Goal: Task Accomplishment & Management: Complete application form

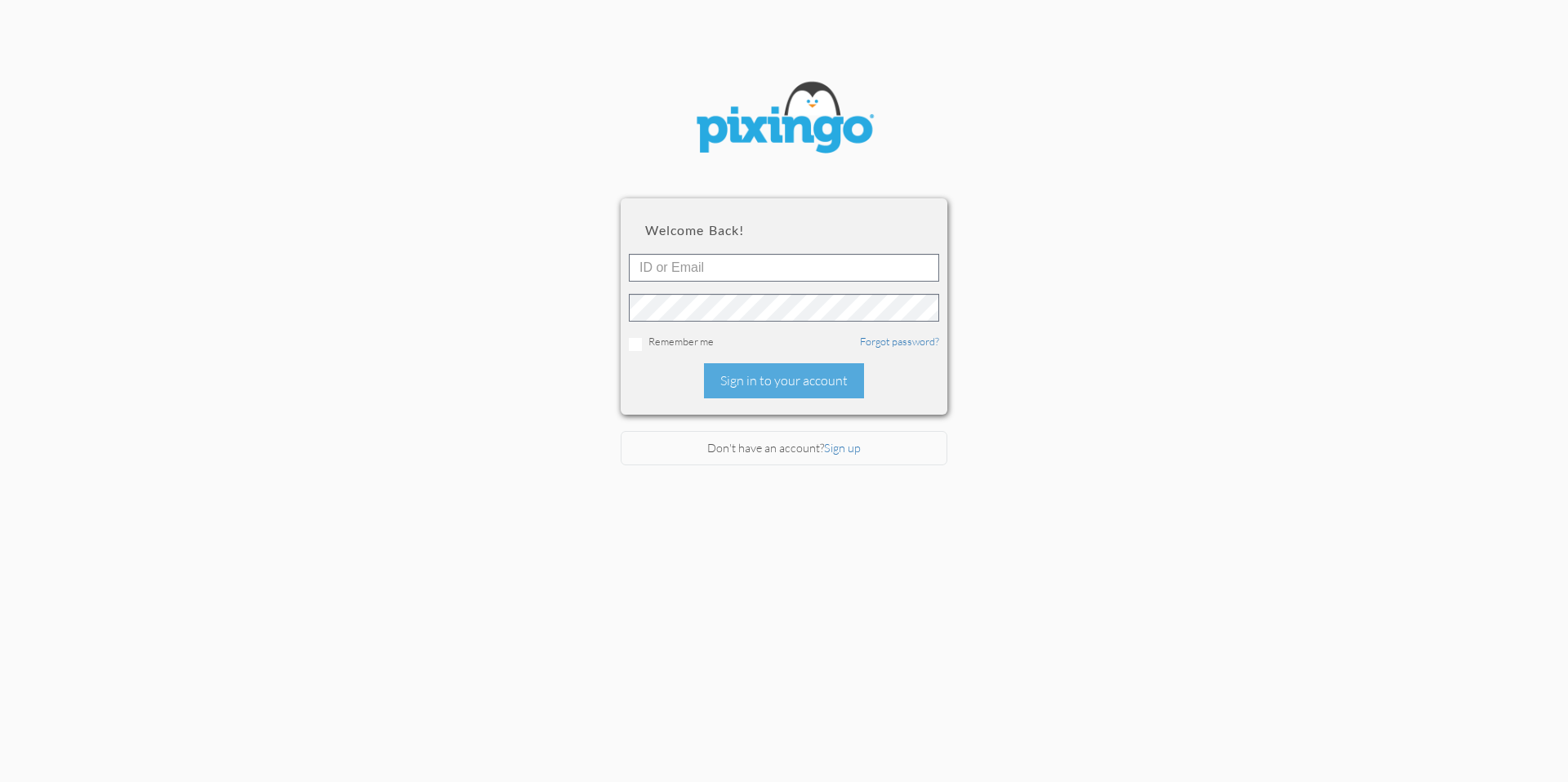
click at [1111, 187] on section "Welcome back! Remember me Forgot password? Sign in to your account Don't have a…" at bounding box center [784, 370] width 1568 height 741
type input "amanda@grandmaswealthwisdom.com"
click at [1303, 204] on section "Welcome back! amanda@grandmaswealthwisdom.com Remember me Forgot password? Sign…" at bounding box center [784, 370] width 1568 height 741
click at [815, 384] on div "Sign in to your account" at bounding box center [784, 380] width 160 height 35
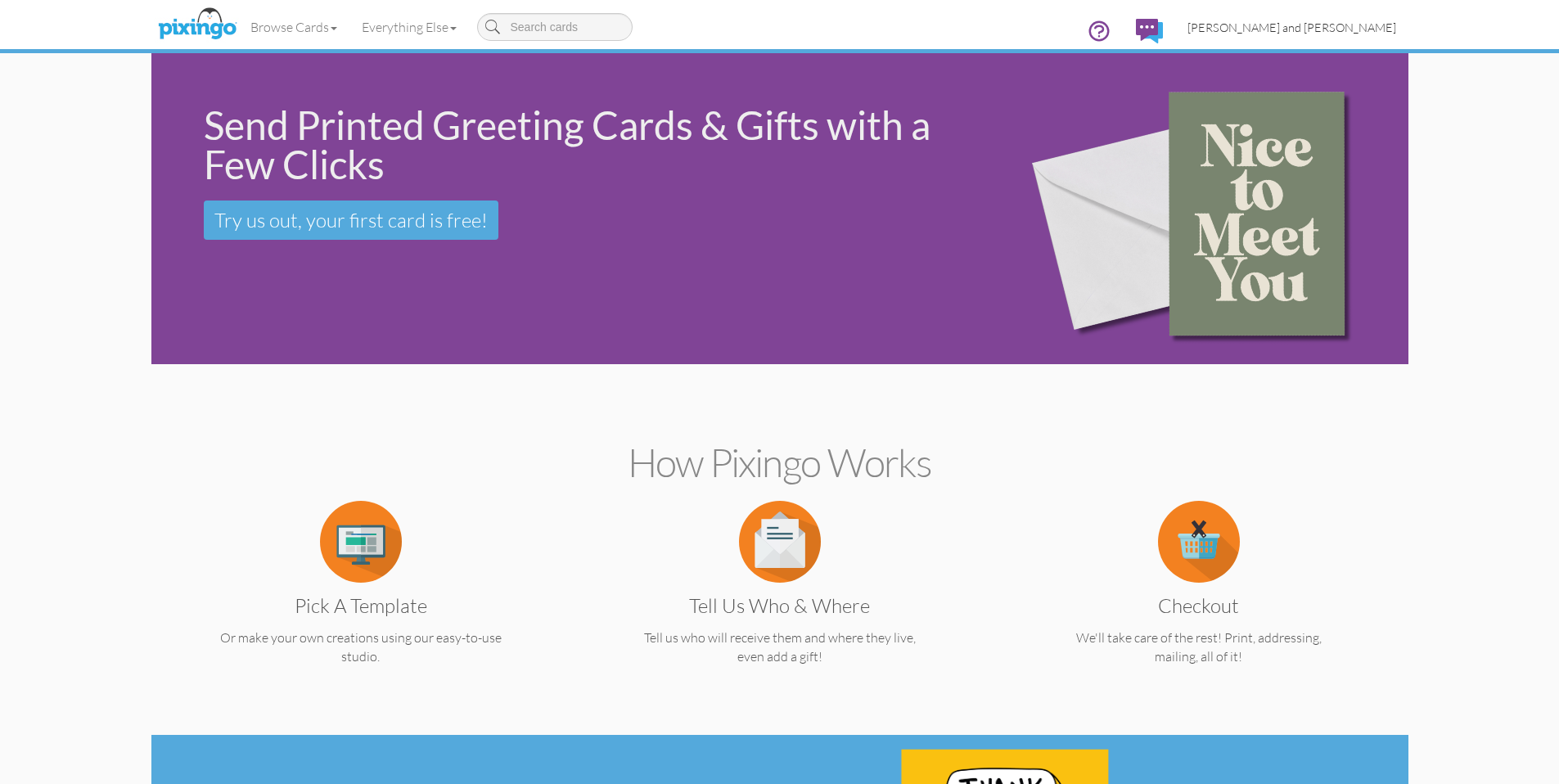
click at [1300, 27] on span "[PERSON_NAME] and [PERSON_NAME]" at bounding box center [1292, 27] width 209 height 14
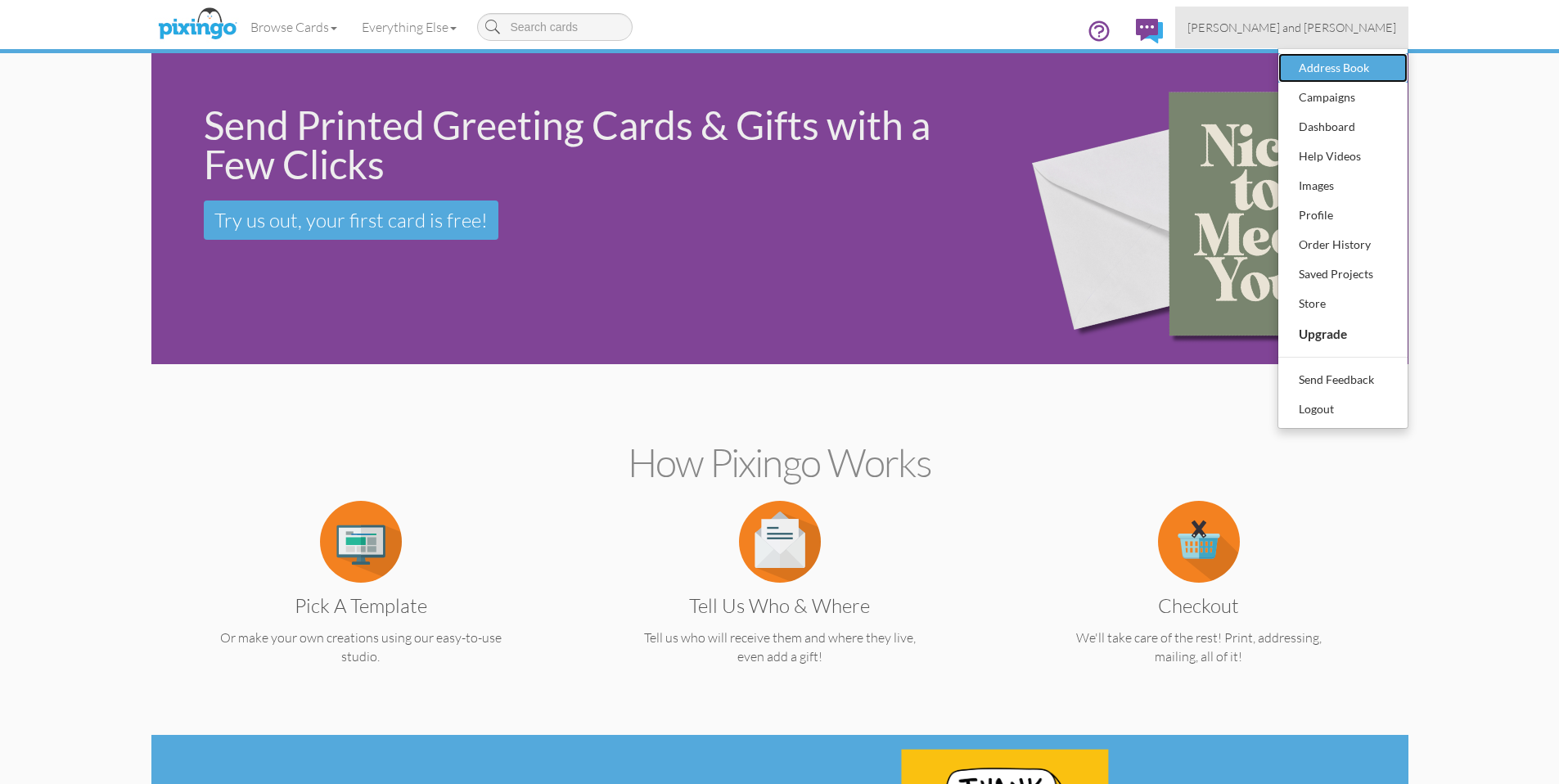
click at [1339, 67] on div "Address Book" at bounding box center [1343, 68] width 96 height 25
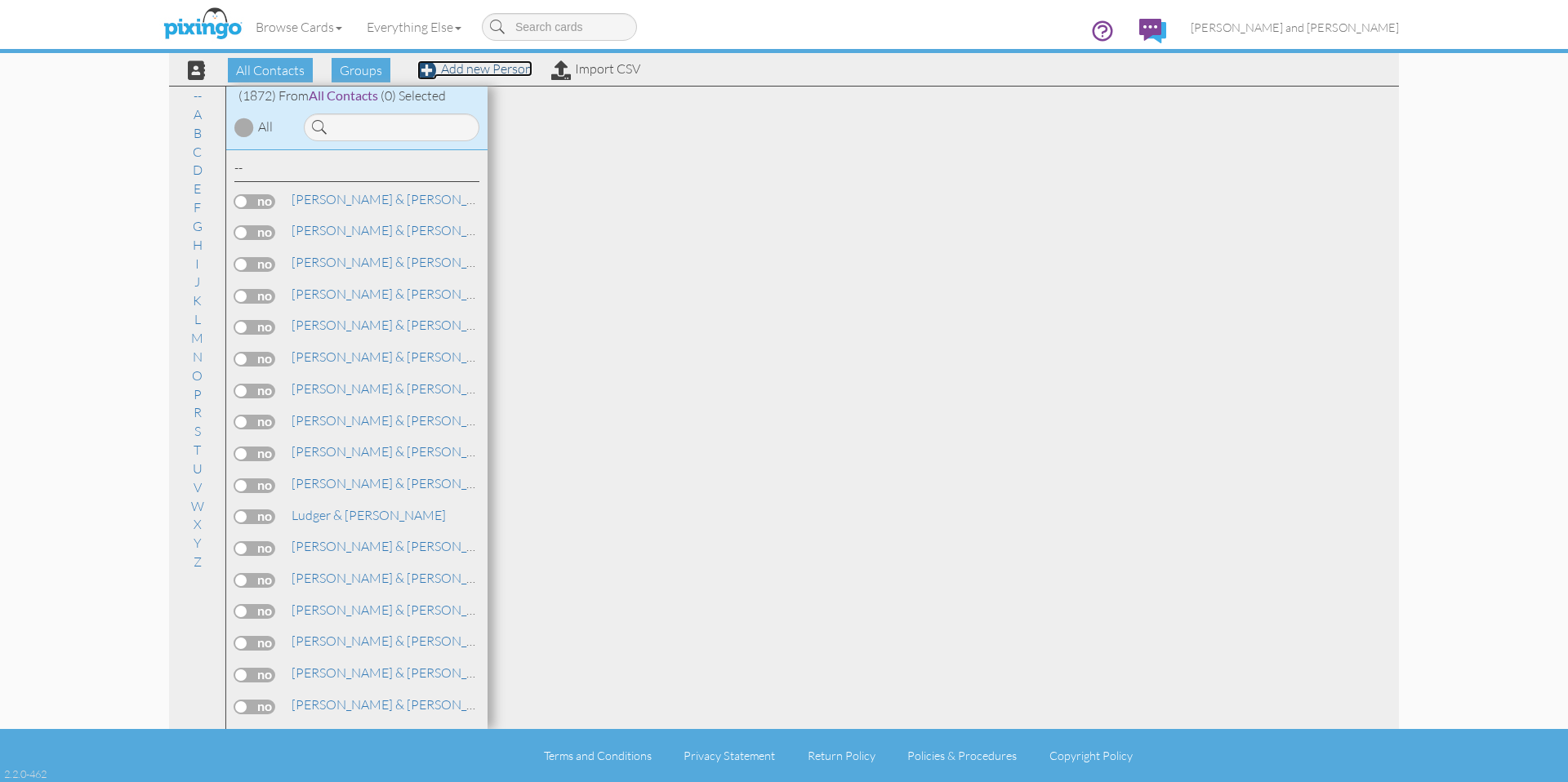
click at [481, 71] on link "Add new Person" at bounding box center [474, 69] width 115 height 17
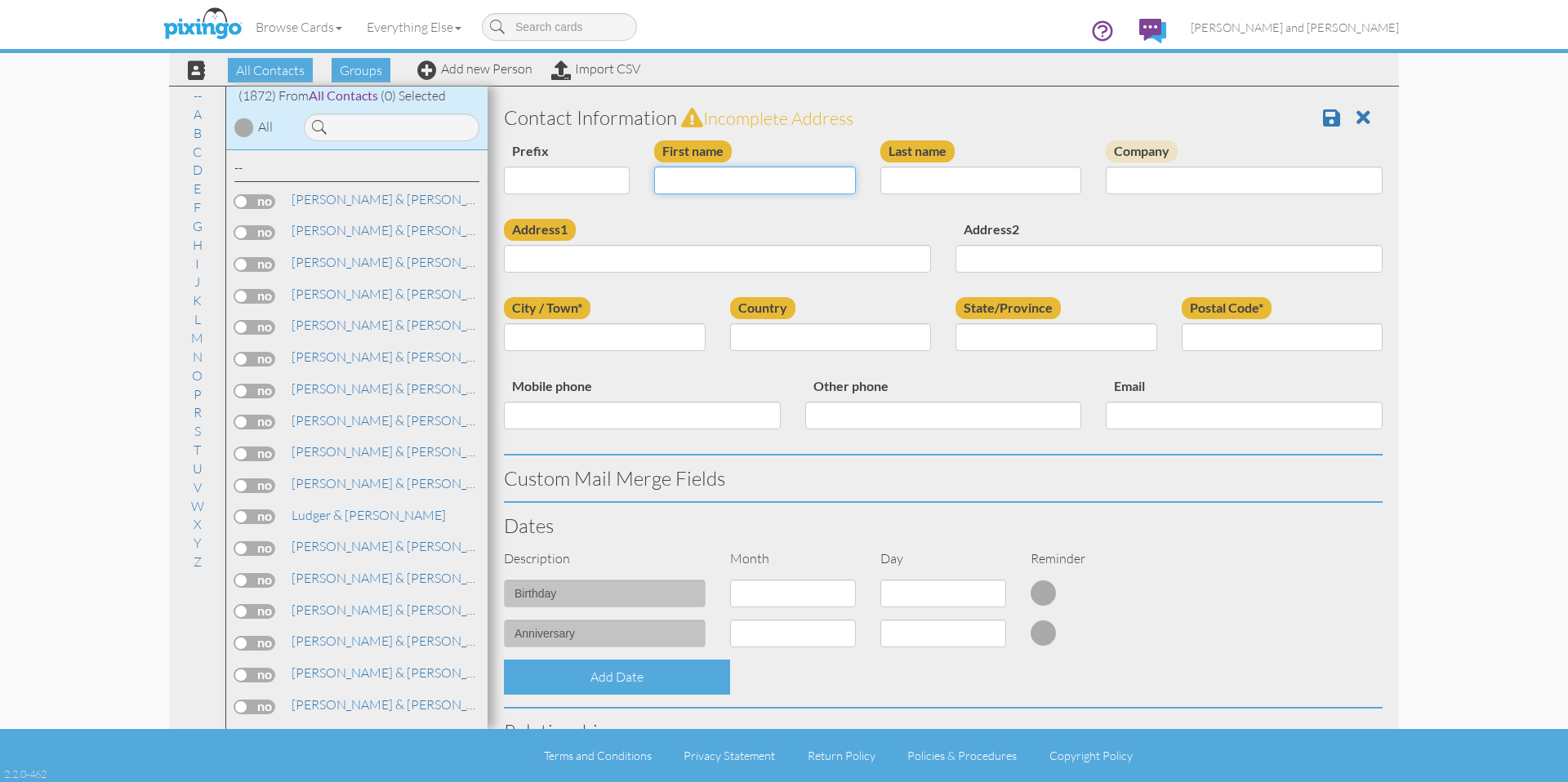
click at [820, 177] on input "First name" at bounding box center [755, 180] width 202 height 28
click at [675, 168] on input "First name" at bounding box center [755, 180] width 202 height 28
type input "[PERSON_NAME]"
type input "Short"
drag, startPoint x: 624, startPoint y: 253, endPoint x: 608, endPoint y: 246, distance: 17.5
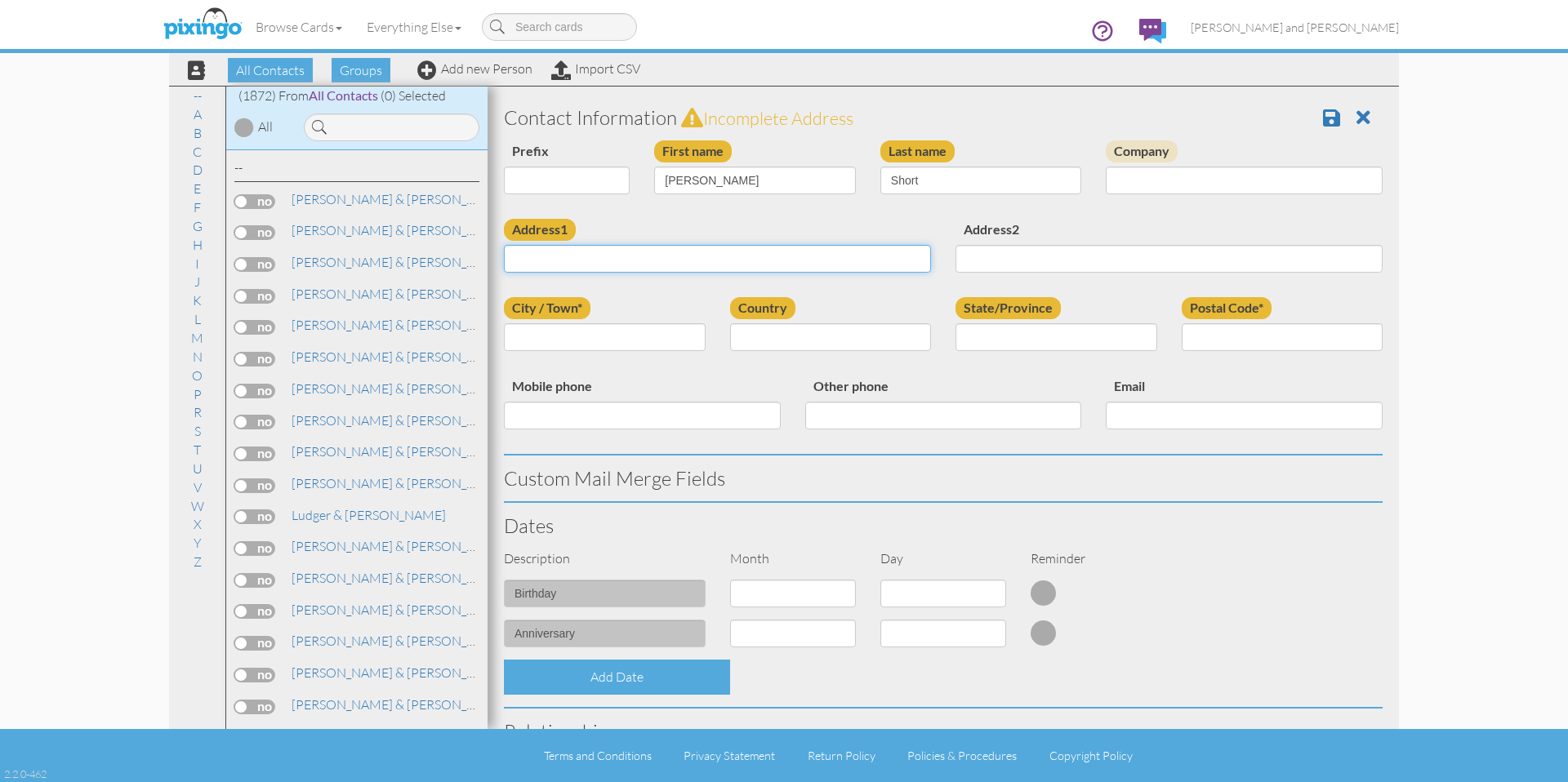
click at [621, 254] on input "Address1" at bounding box center [717, 259] width 427 height 28
type input "0"
click at [680, 246] on input "Address1" at bounding box center [717, 259] width 427 height 28
click at [674, 256] on input "Address1" at bounding box center [717, 259] width 427 height 28
paste input "[STREET_ADDRESS]"
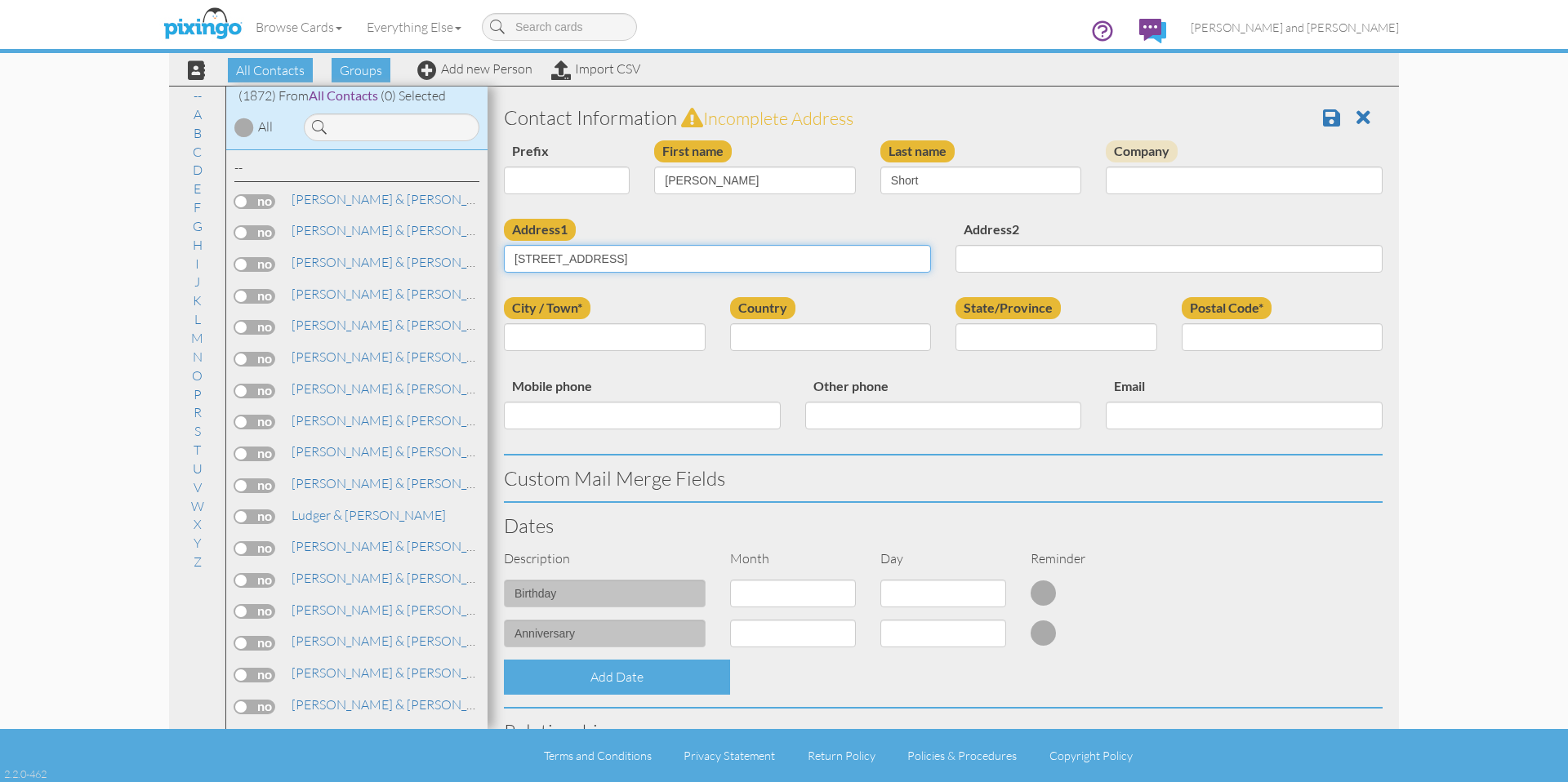
type input "[STREET_ADDRESS]"
click at [657, 293] on div "Address1 115 E Harbor View Dr Address2" at bounding box center [943, 258] width 903 height 79
click at [649, 334] on input "City / Town*" at bounding box center [605, 337] width 202 height 28
paste input "Harbor View"
type input "Harbor View"
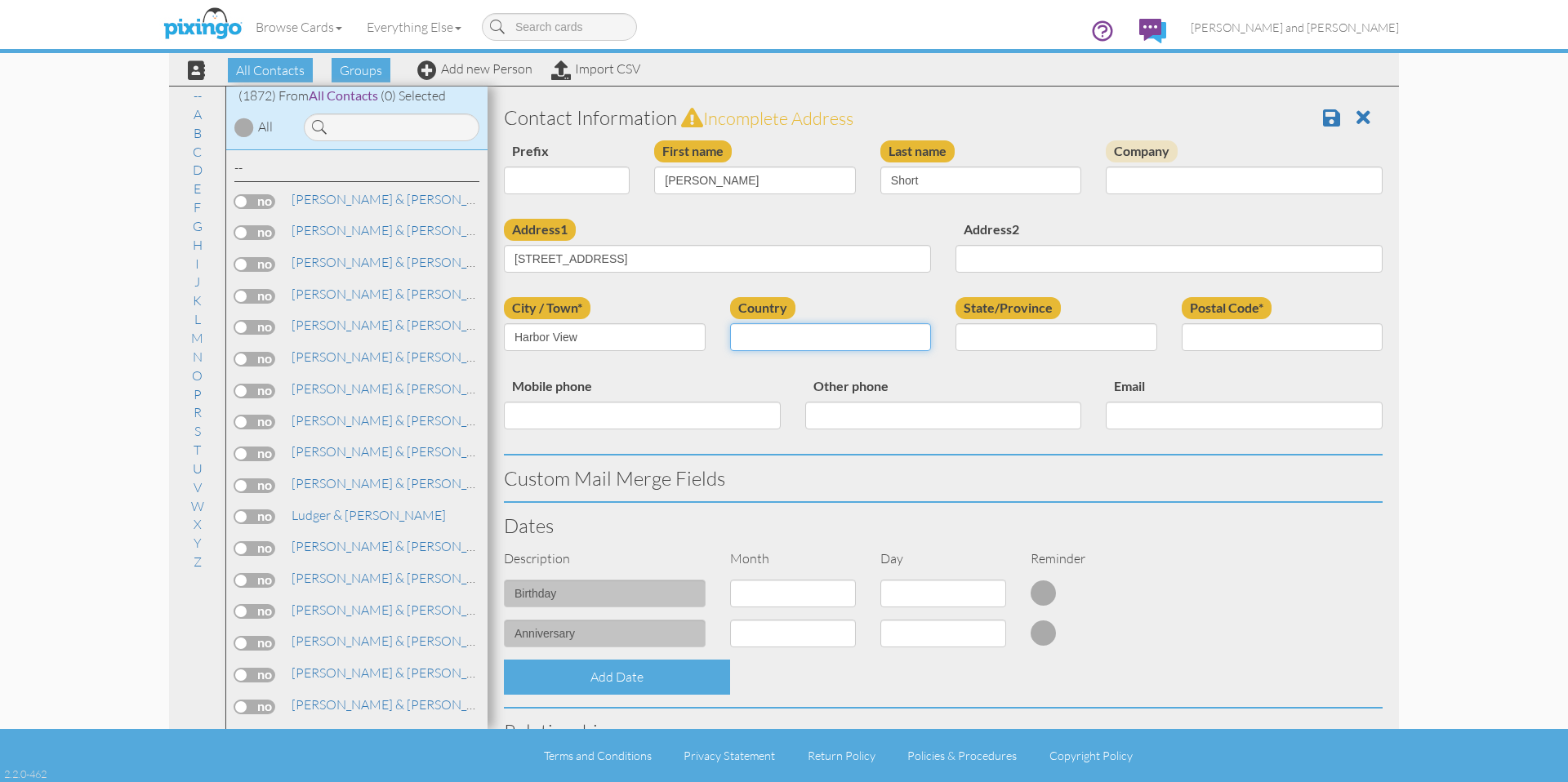
click at [813, 336] on select "United States -------------- Afghanistan Albania Algeria American Samoa Andorra…" at bounding box center [831, 337] width 202 height 28
select select "object:6130"
click at [730, 323] on select "United States -------------- Afghanistan Albania Algeria American Samoa Andorra…" at bounding box center [831, 337] width 202 height 28
click at [1013, 346] on select "AA (Military) AE (Military) Alabama Alaska American Samoa AP (Military) Arizona…" at bounding box center [1056, 337] width 202 height 28
select select "object:6418"
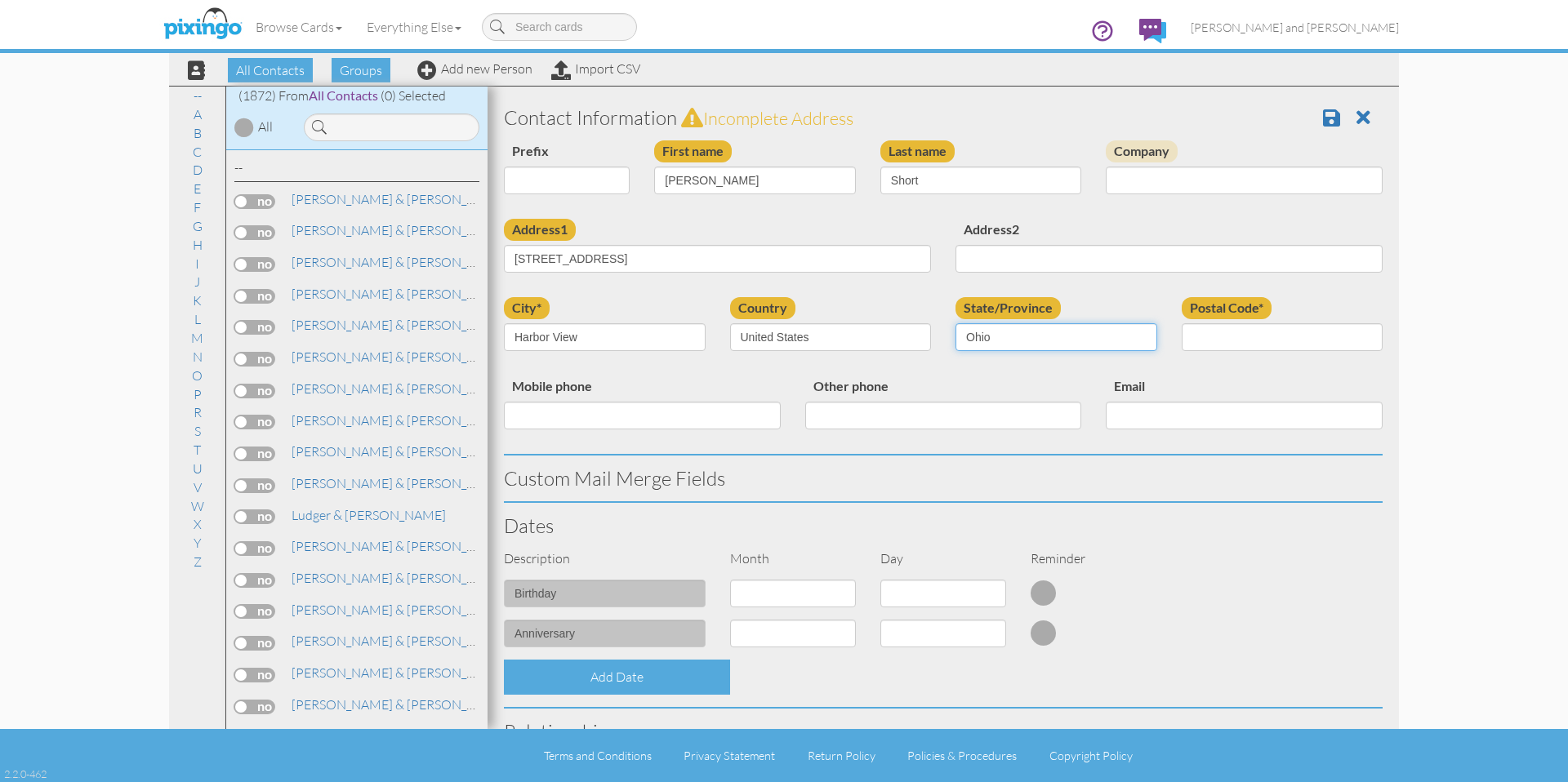
click at [955, 323] on select "AA (Military) AE (Military) Alabama Alaska American Samoa AP (Military) Arizona…" at bounding box center [1056, 337] width 202 height 28
drag, startPoint x: 1189, startPoint y: 350, endPoint x: 1198, endPoint y: 345, distance: 10.3
click at [1189, 350] on input "Postal Code*" at bounding box center [1283, 337] width 202 height 28
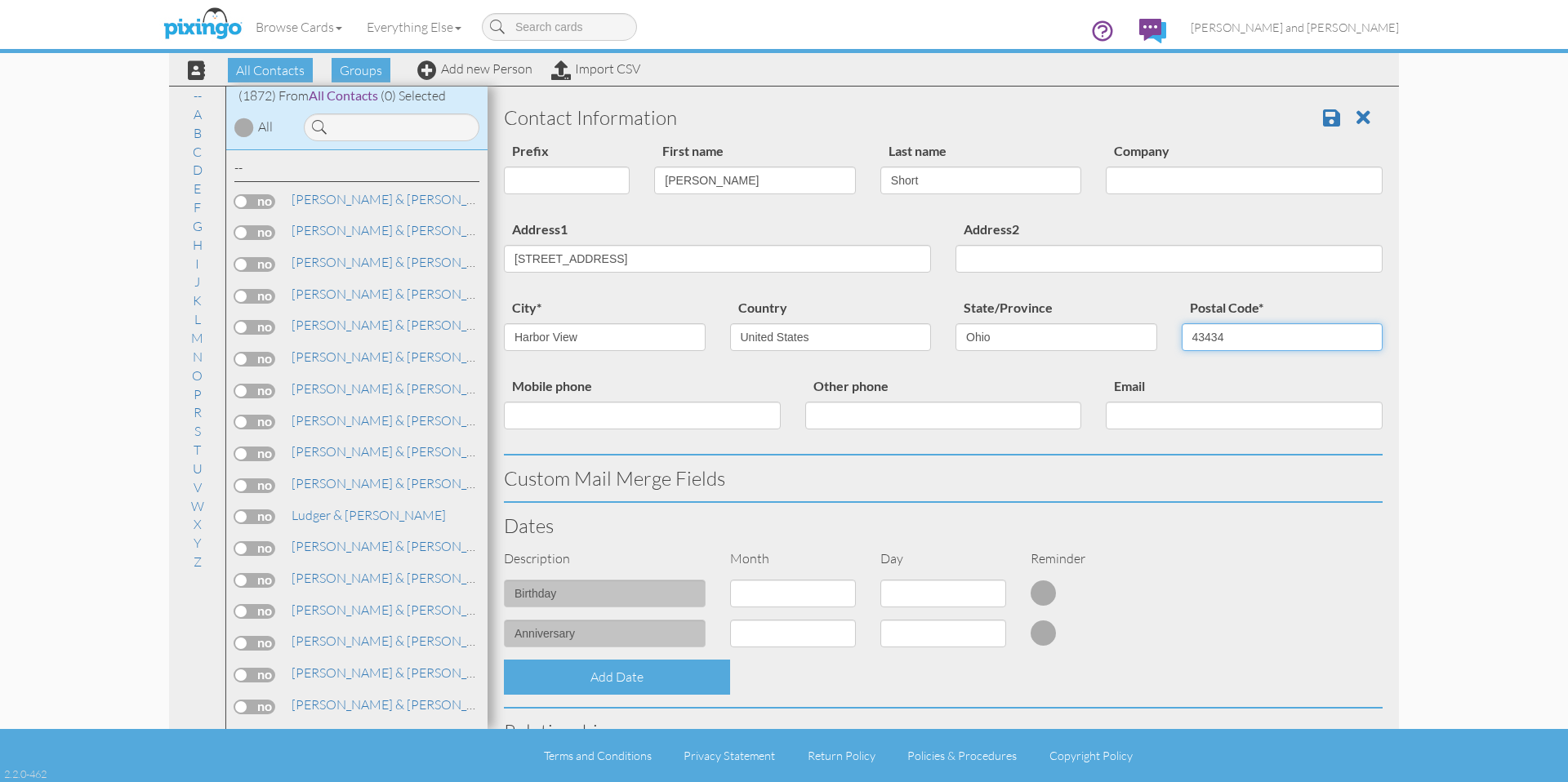
type input "43434"
click at [1197, 376] on div "Email" at bounding box center [1244, 408] width 301 height 66
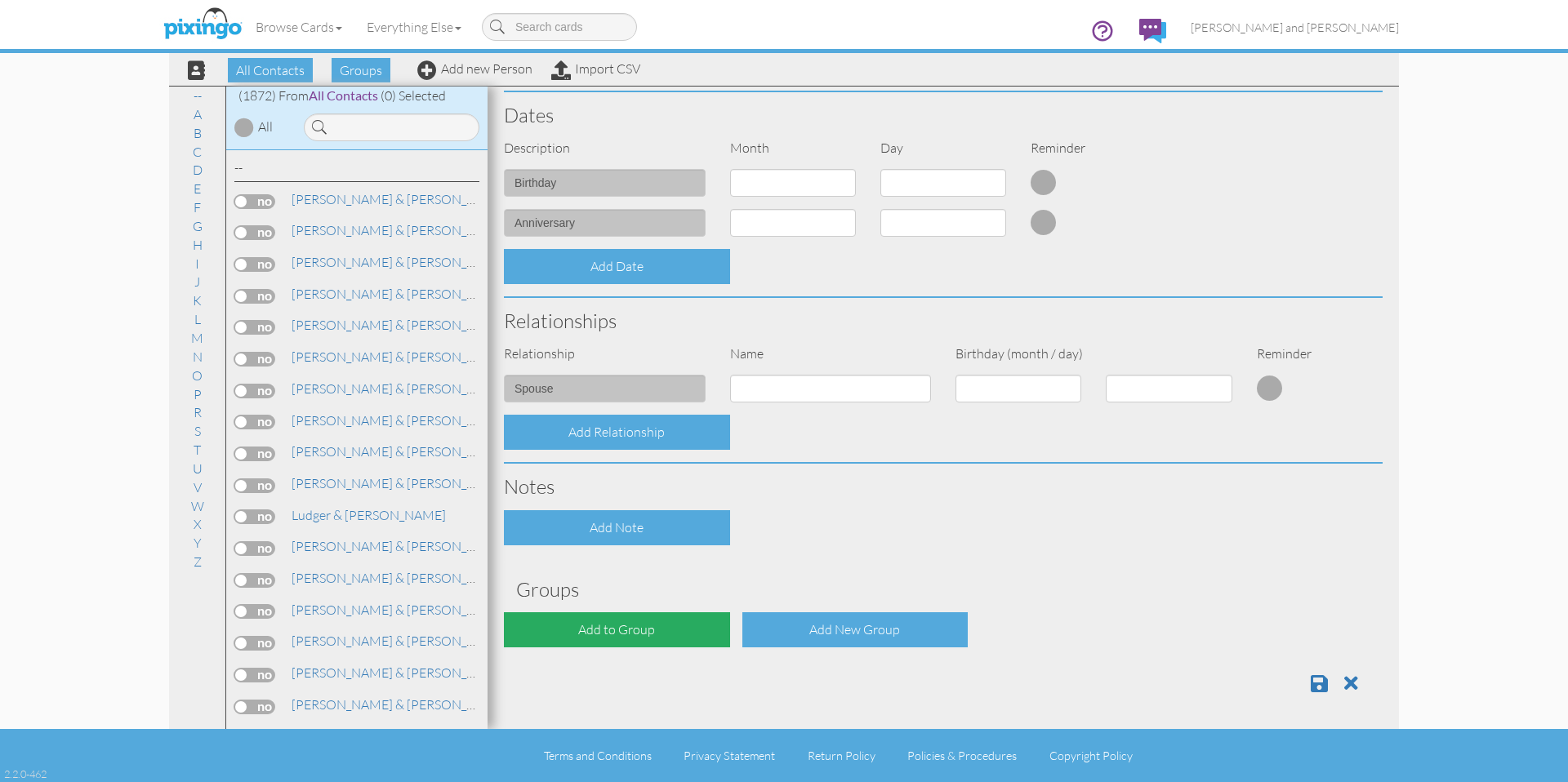
scroll to position [412, 0]
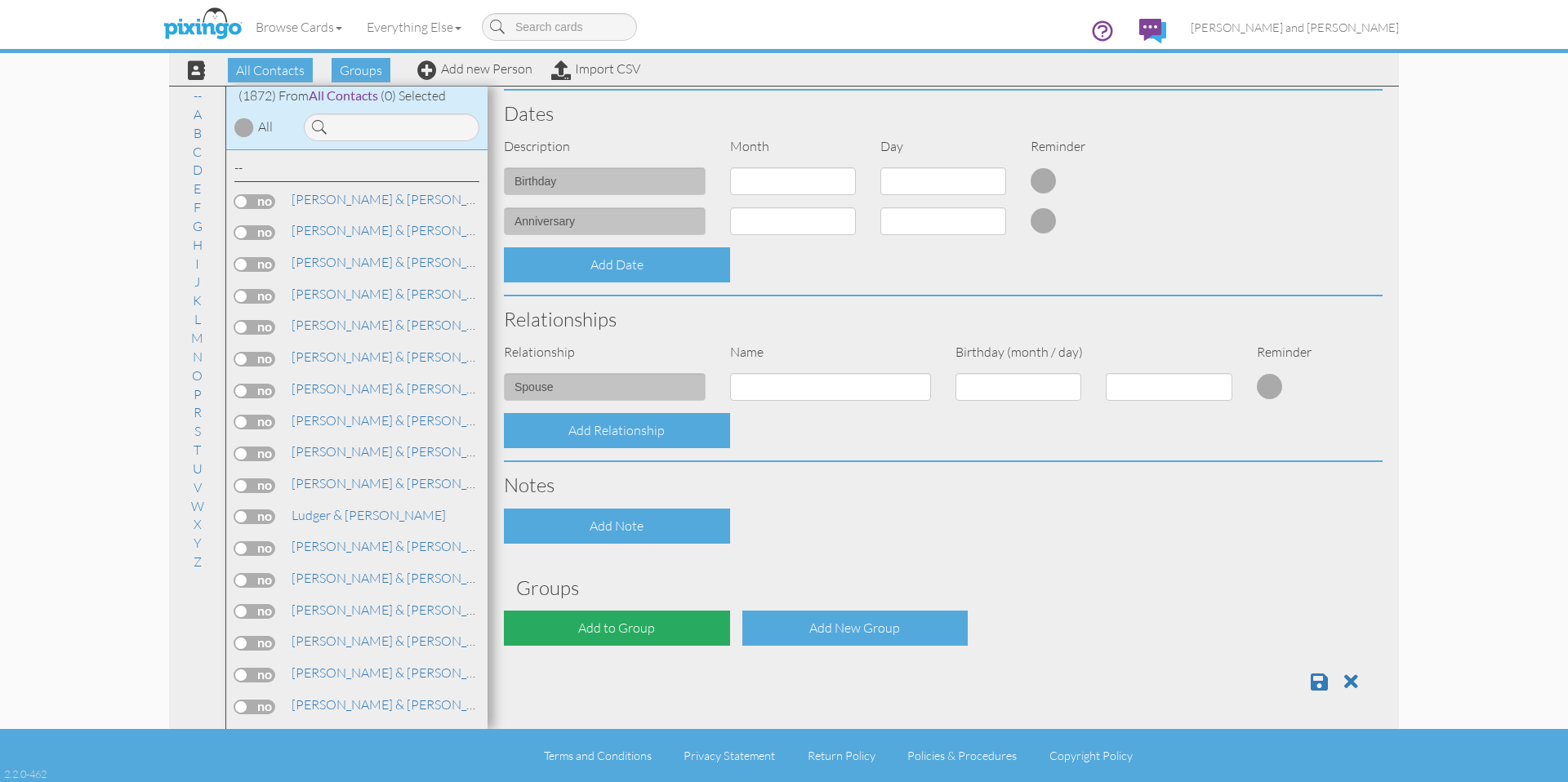
click at [594, 634] on div "Add to Group" at bounding box center [616, 627] width 226 height 35
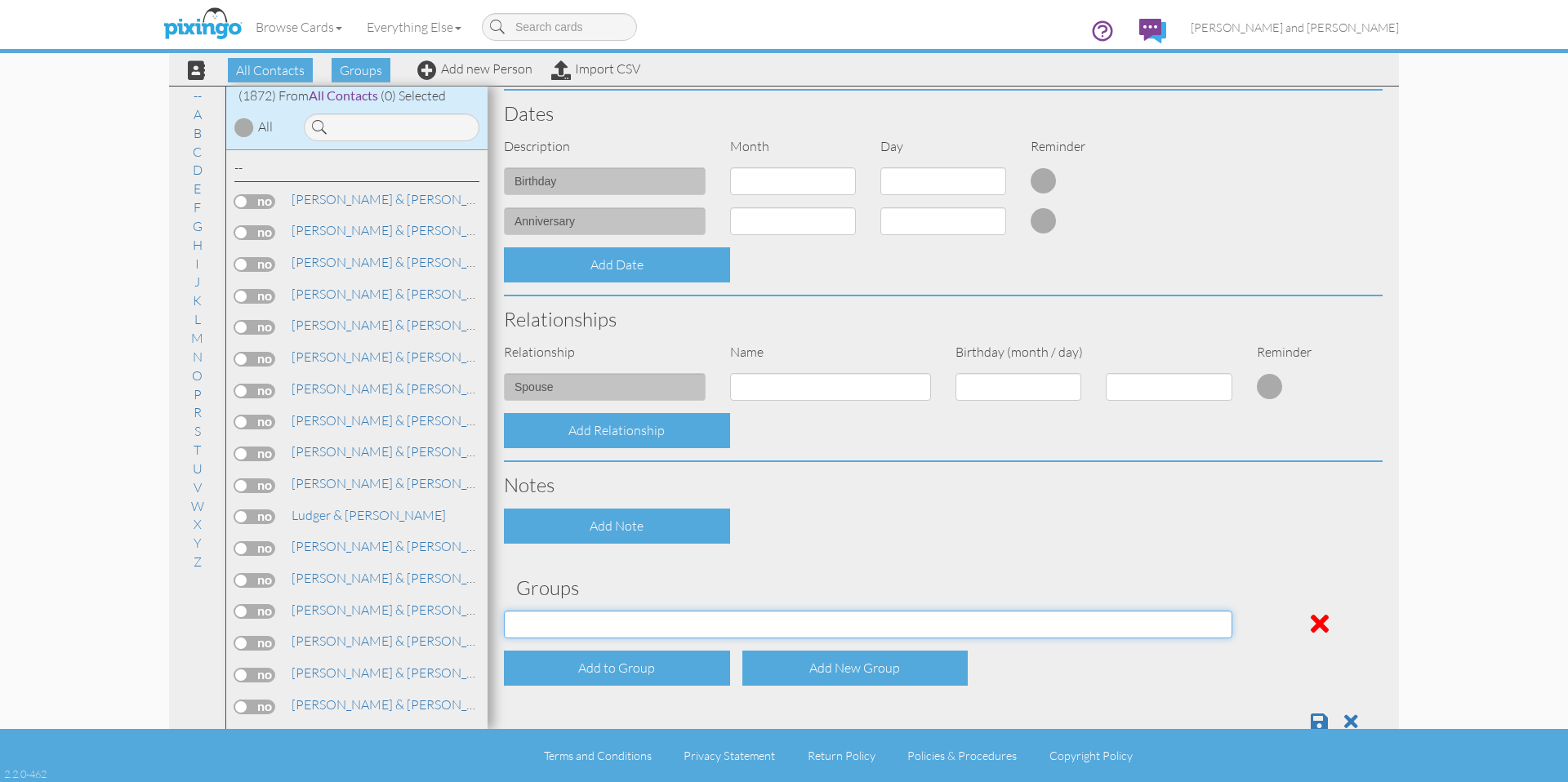
click at [638, 629] on select "All Contacts Clients Do Not Send duplicate spouse (for b-day only) Holiday Only…" at bounding box center [868, 624] width 729 height 28
select select "object:6438"
click at [504, 610] on select "All Contacts Clients Do Not Send duplicate spouse (for b-day only) Holiday Only…" at bounding box center [868, 624] width 729 height 28
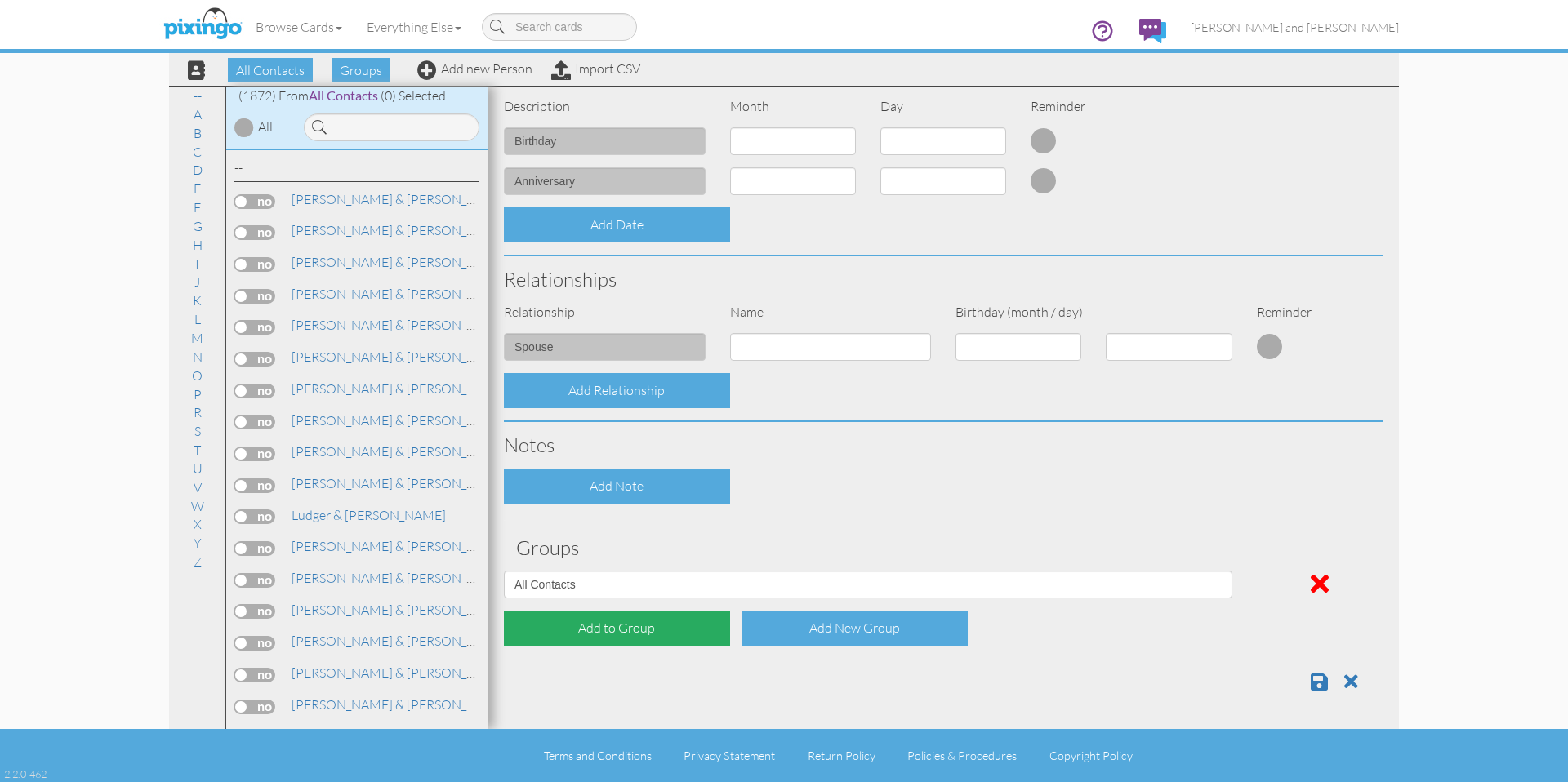
click at [643, 613] on div "Add to Group" at bounding box center [616, 627] width 226 height 35
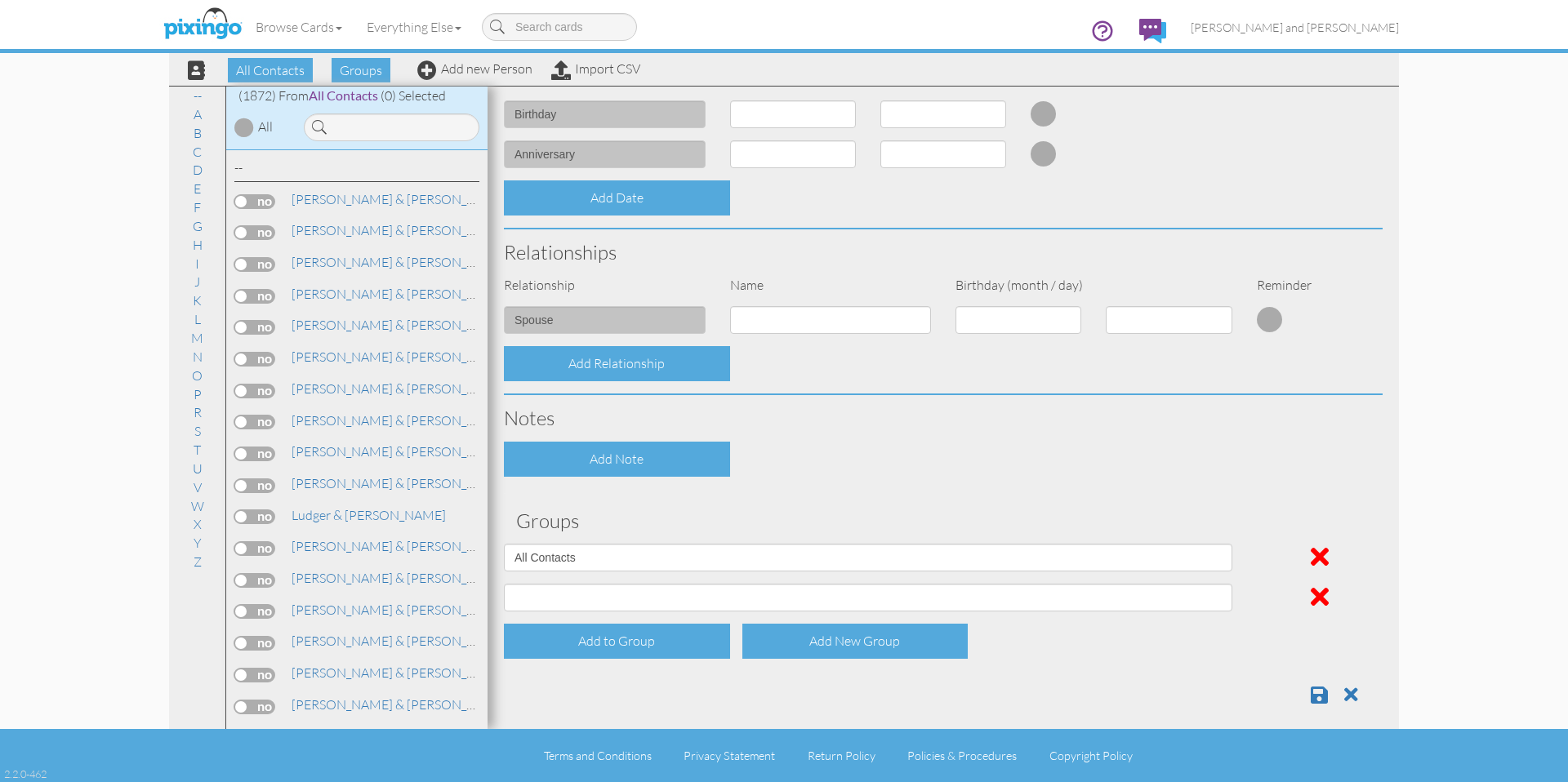
scroll to position [492, 0]
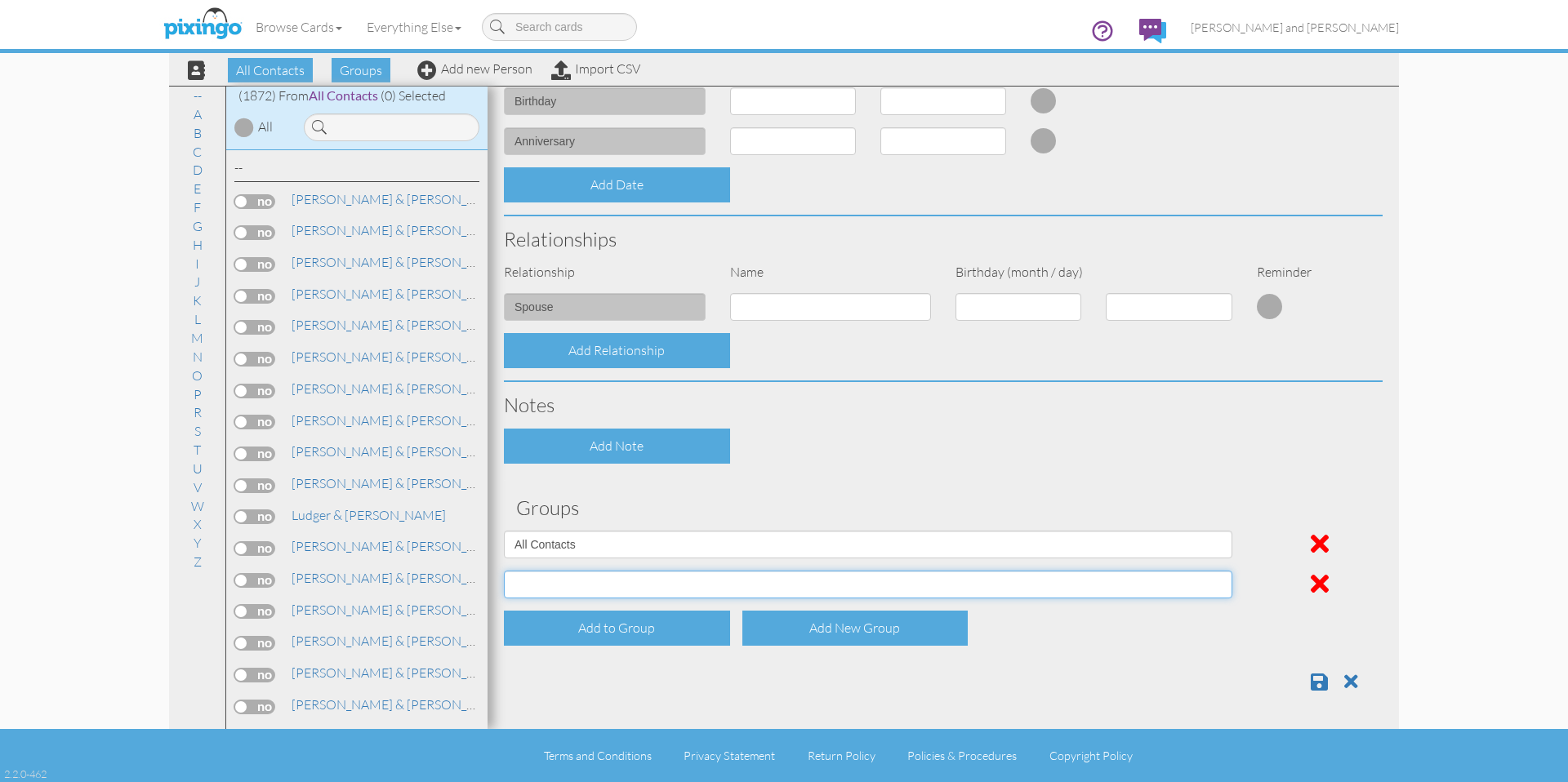
click at [648, 575] on select "All Contacts Clients Do Not Send duplicate spouse (for b-day only) Holiday Only…" at bounding box center [868, 584] width 729 height 28
select select "object:6443"
click at [504, 570] on select "All Contacts Clients Do Not Send duplicate spouse (for b-day only) Holiday Only…" at bounding box center [868, 584] width 729 height 28
click at [1311, 683] on span at bounding box center [1319, 682] width 17 height 20
